Goal: Information Seeking & Learning: Compare options

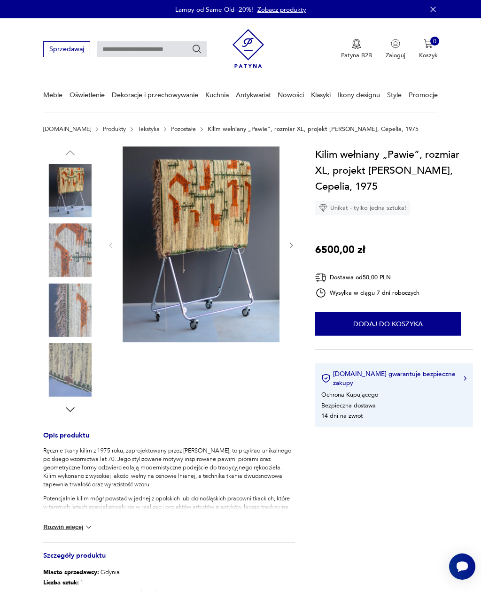
click at [77, 250] on img at bounding box center [70, 251] width 54 height 54
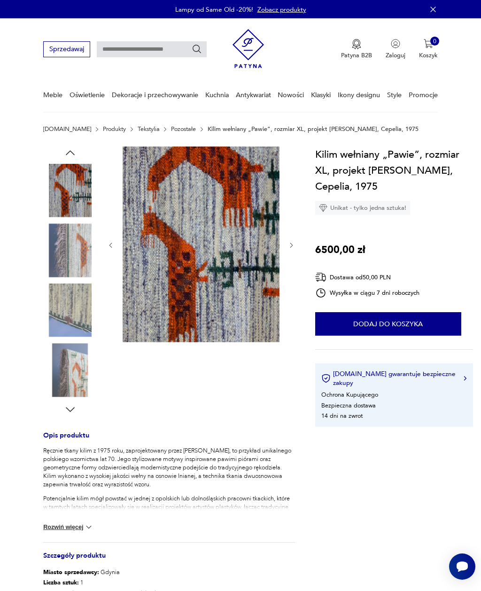
click at [66, 310] on img at bounding box center [70, 311] width 54 height 54
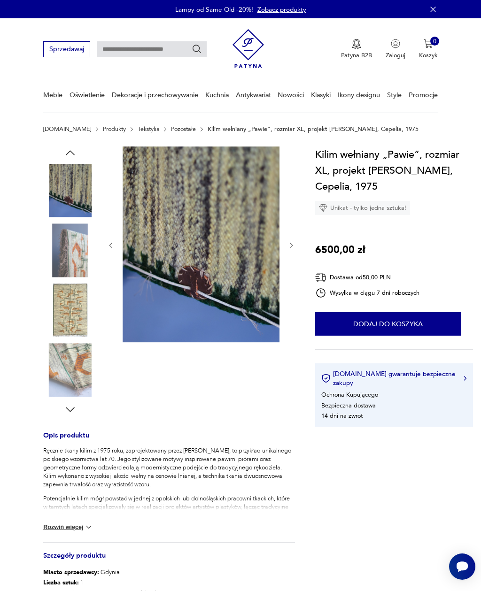
click at [78, 363] on img at bounding box center [70, 370] width 54 height 54
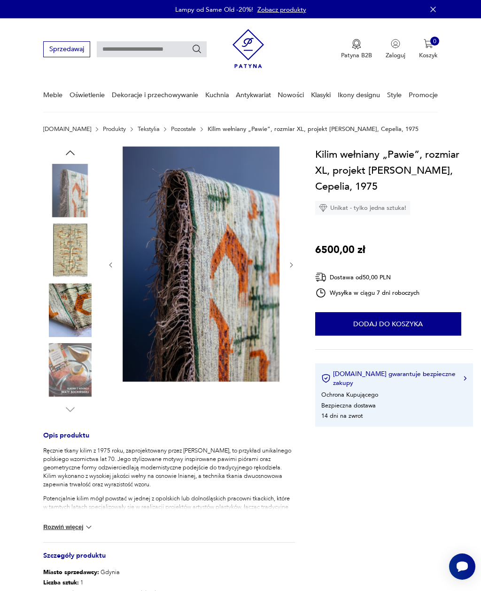
click at [69, 195] on img at bounding box center [70, 191] width 54 height 54
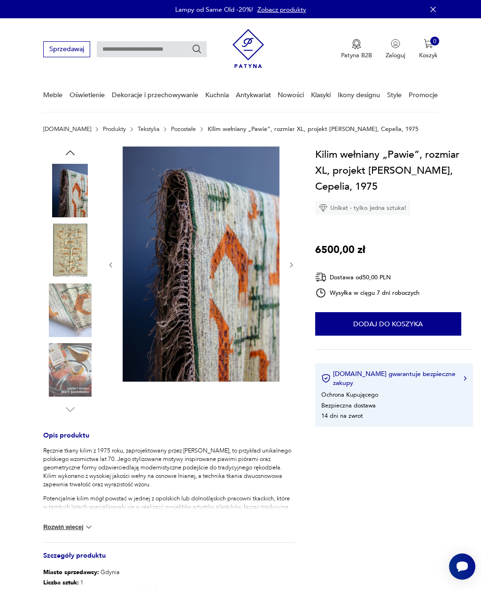
click at [76, 154] on icon "button" at bounding box center [70, 153] width 13 height 13
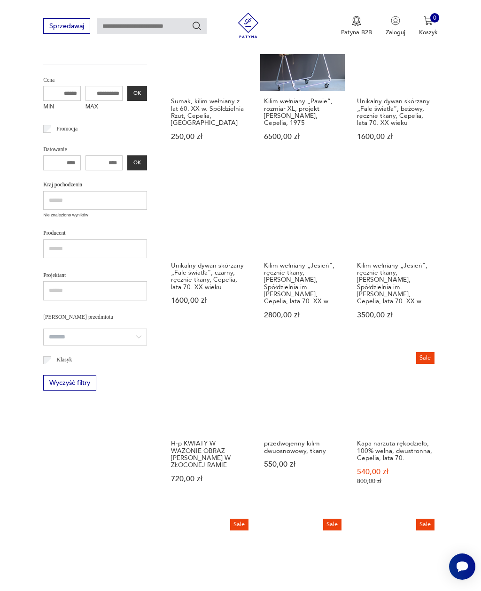
scroll to position [119, 0]
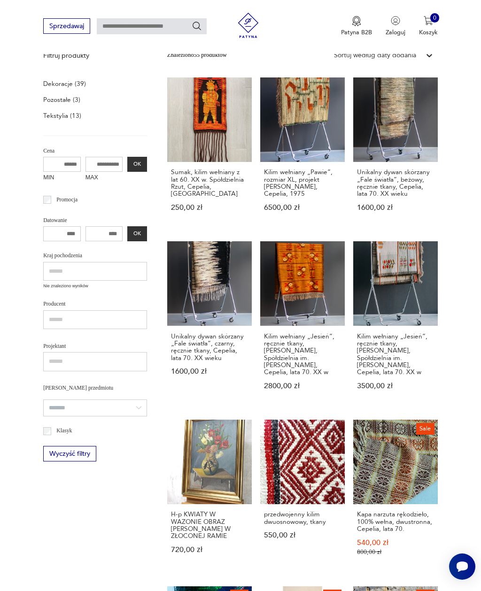
click at [297, 272] on link "Kilim wełniany „Jesień”, ręcznie tkany, [PERSON_NAME], Spółdzielnia im. [PERSON…" at bounding box center [302, 323] width 85 height 165
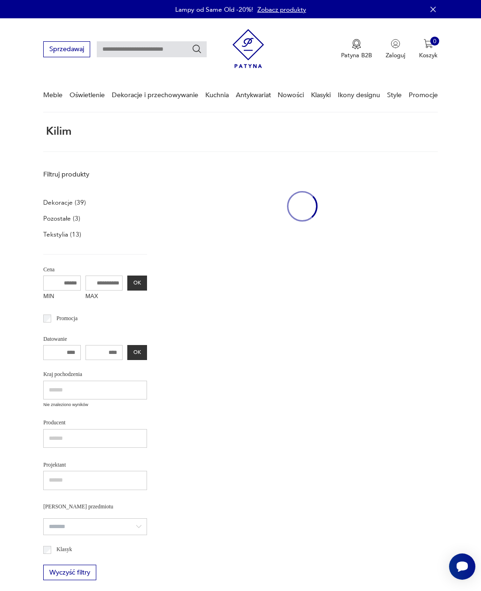
scroll to position [119, 0]
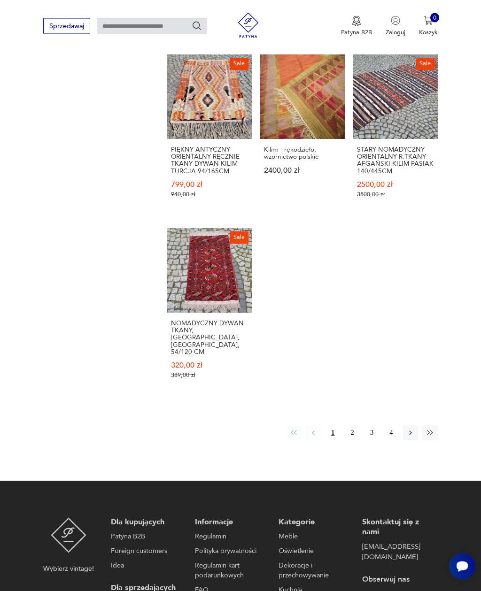
click at [351, 441] on button "2" at bounding box center [352, 433] width 15 height 15
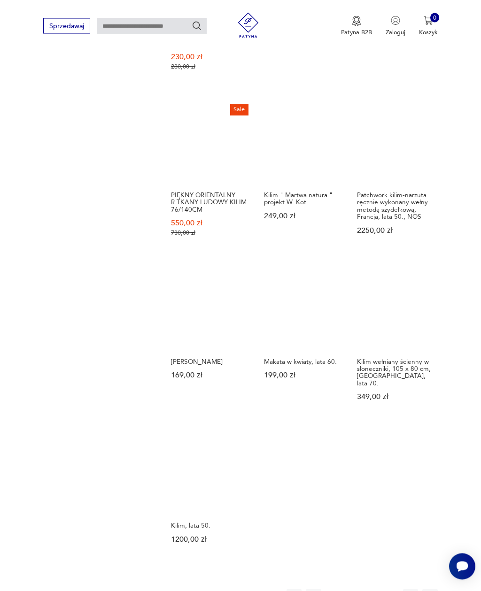
scroll to position [579, 0]
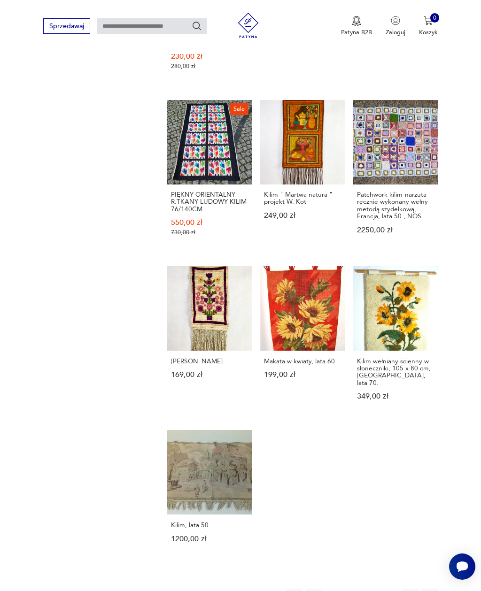
click at [180, 516] on link "Kilim, lata 50. 1200,00 zł" at bounding box center [209, 494] width 85 height 129
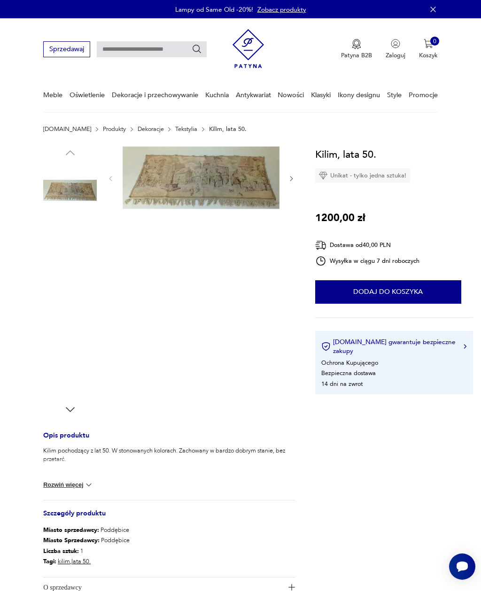
click at [88, 248] on img at bounding box center [70, 251] width 54 height 54
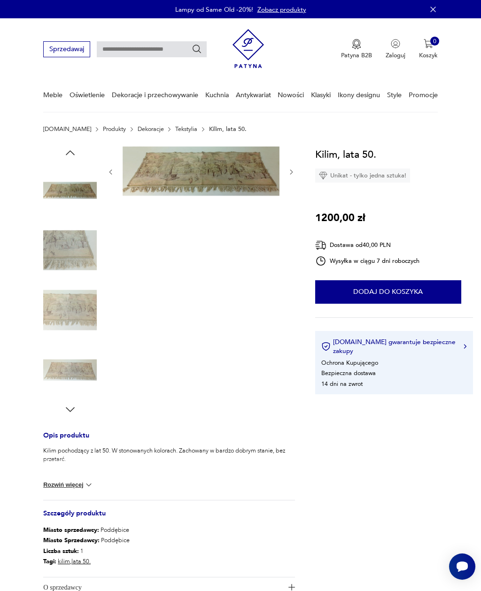
click at [82, 310] on img at bounding box center [70, 311] width 54 height 54
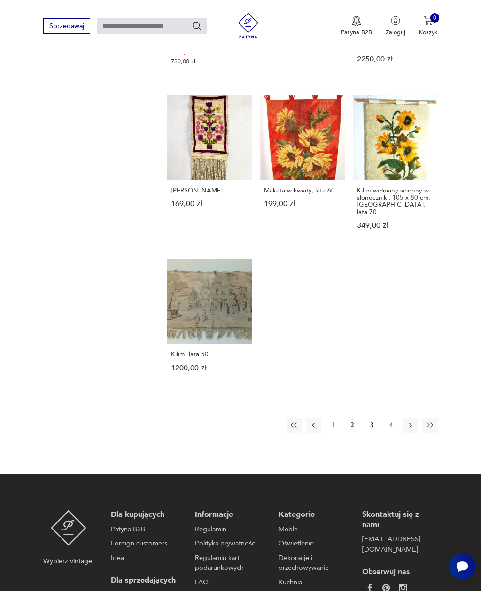
click at [372, 433] on button "3" at bounding box center [371, 425] width 15 height 15
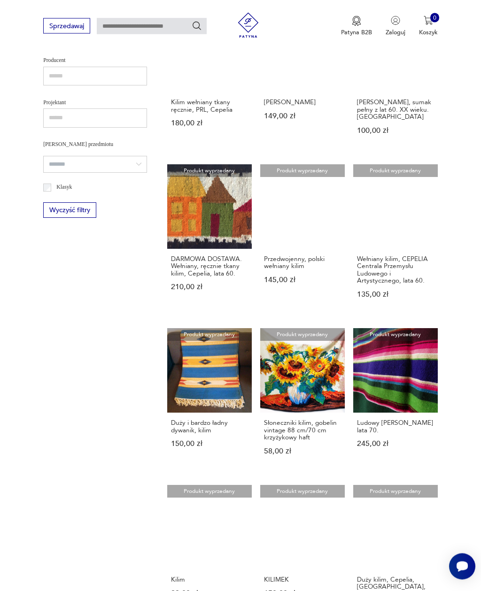
scroll to position [363, 0]
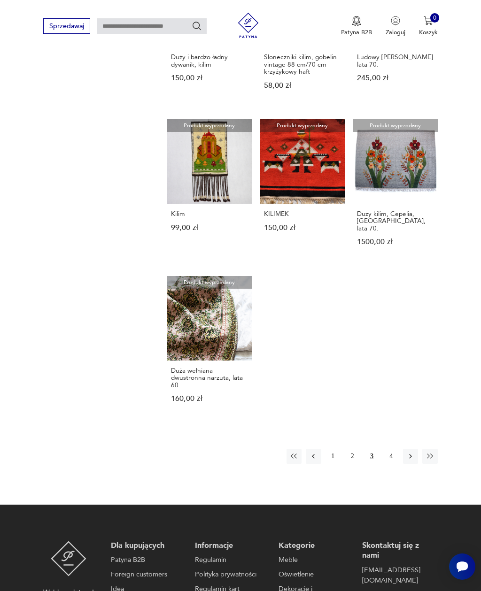
click at [392, 464] on button "4" at bounding box center [391, 456] width 15 height 15
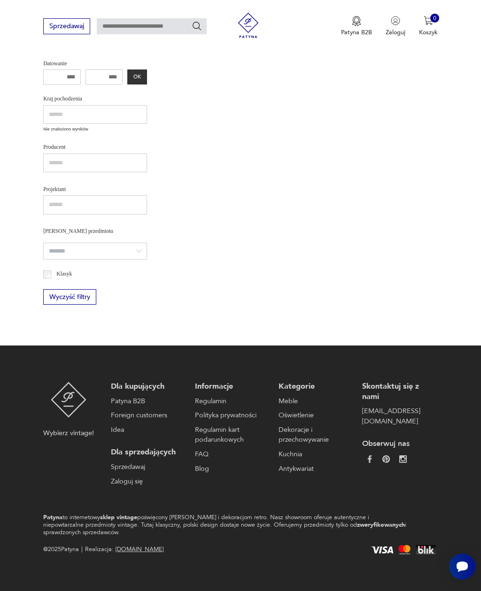
scroll to position [270, 0]
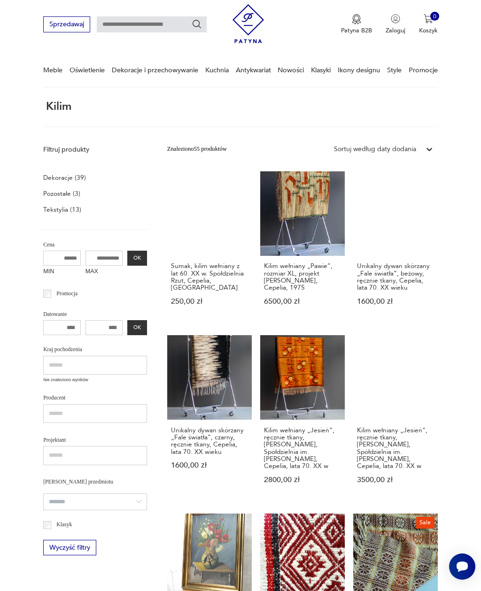
click at [384, 228] on link "Unikalny dywan skórzany „Fale światła”, beżowy, ręcznie tkany, Cepelia, lata 70…" at bounding box center [395, 246] width 85 height 150
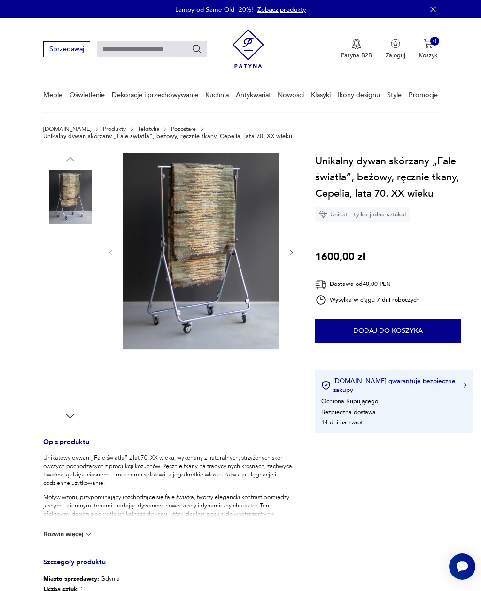
click at [63, 311] on img at bounding box center [70, 317] width 54 height 54
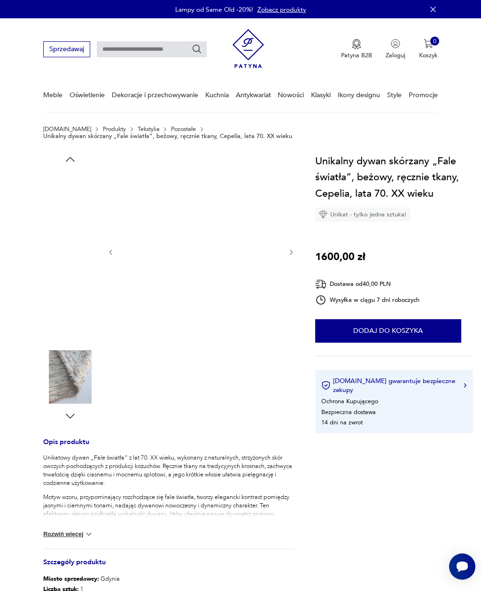
click at [70, 315] on img at bounding box center [70, 317] width 54 height 54
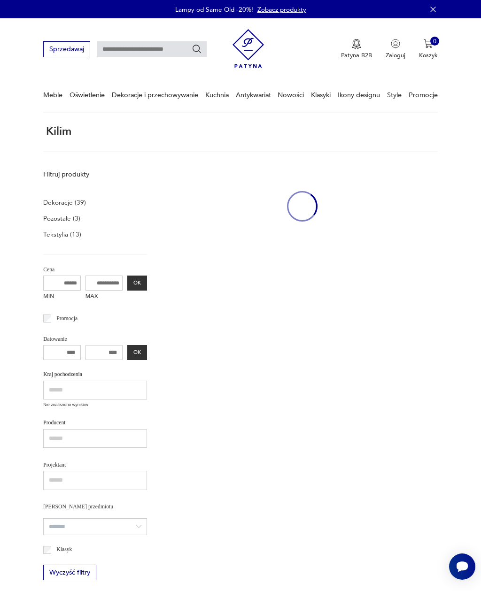
scroll to position [25, 0]
